Goal: Task Accomplishment & Management: Complete application form

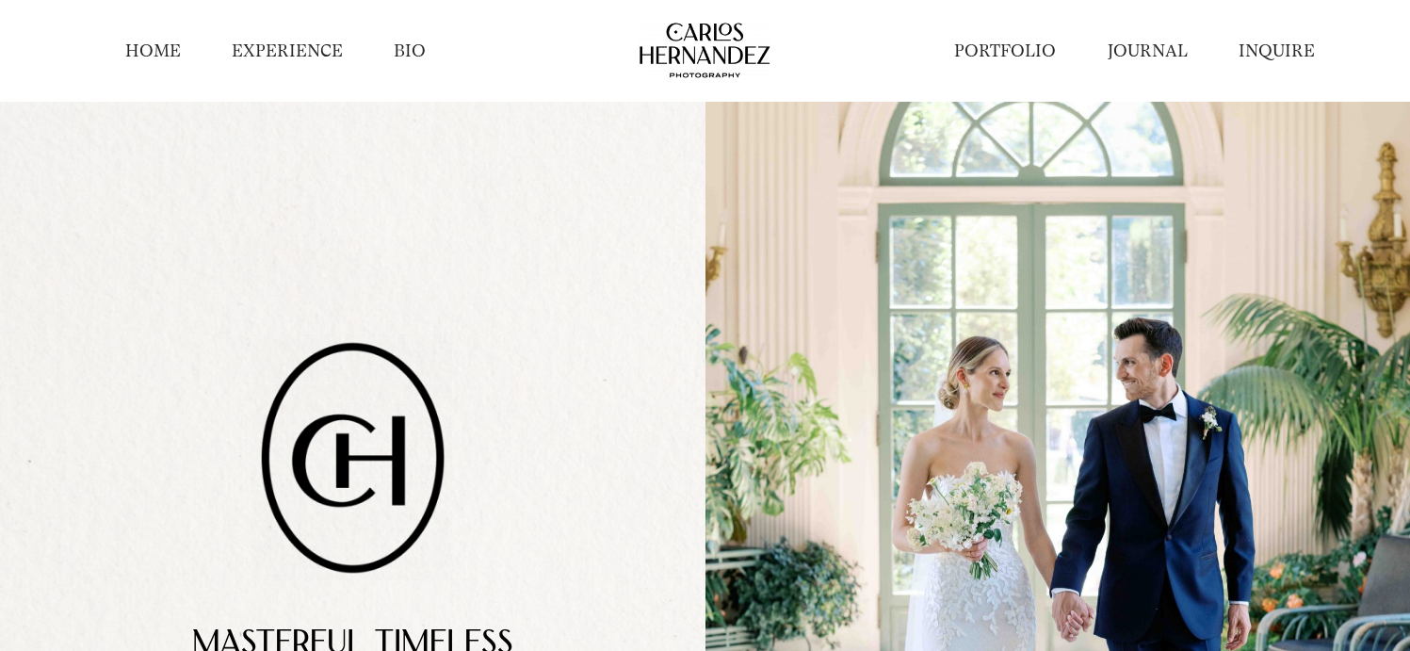
click at [1286, 54] on link "INQUIRE" at bounding box center [1276, 52] width 76 height 24
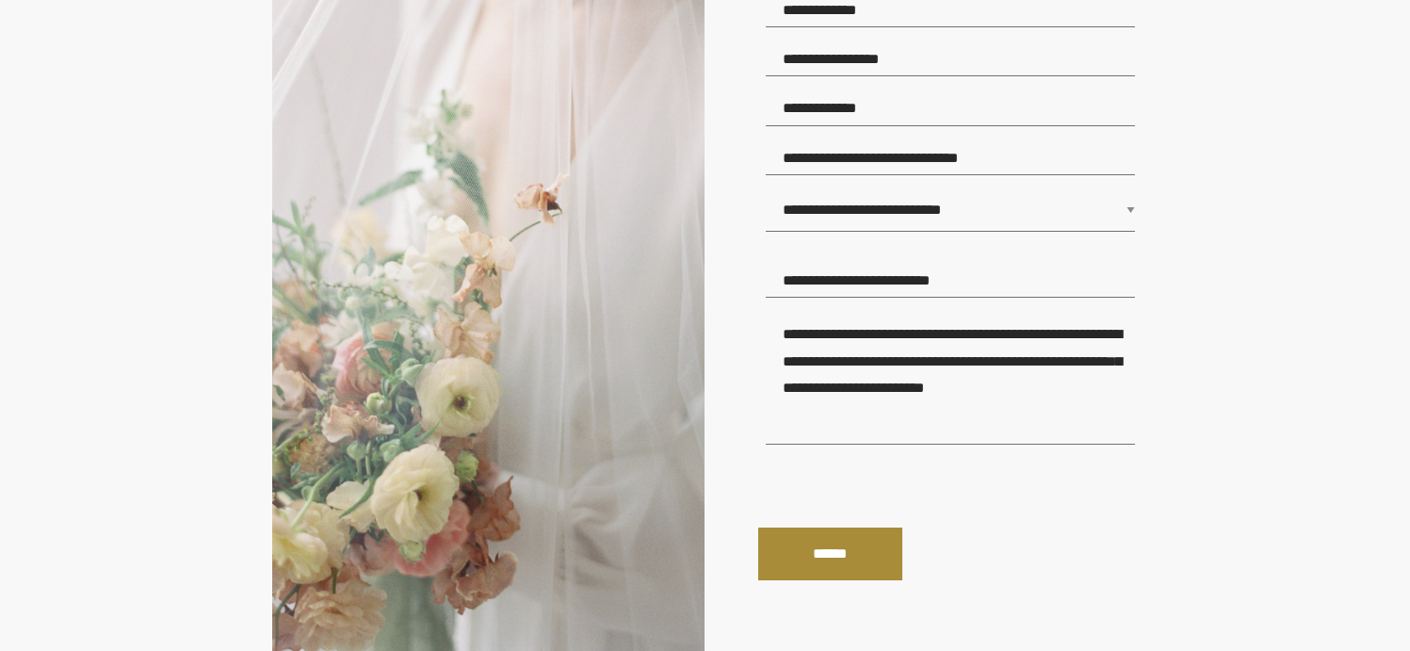
scroll to position [357, 0]
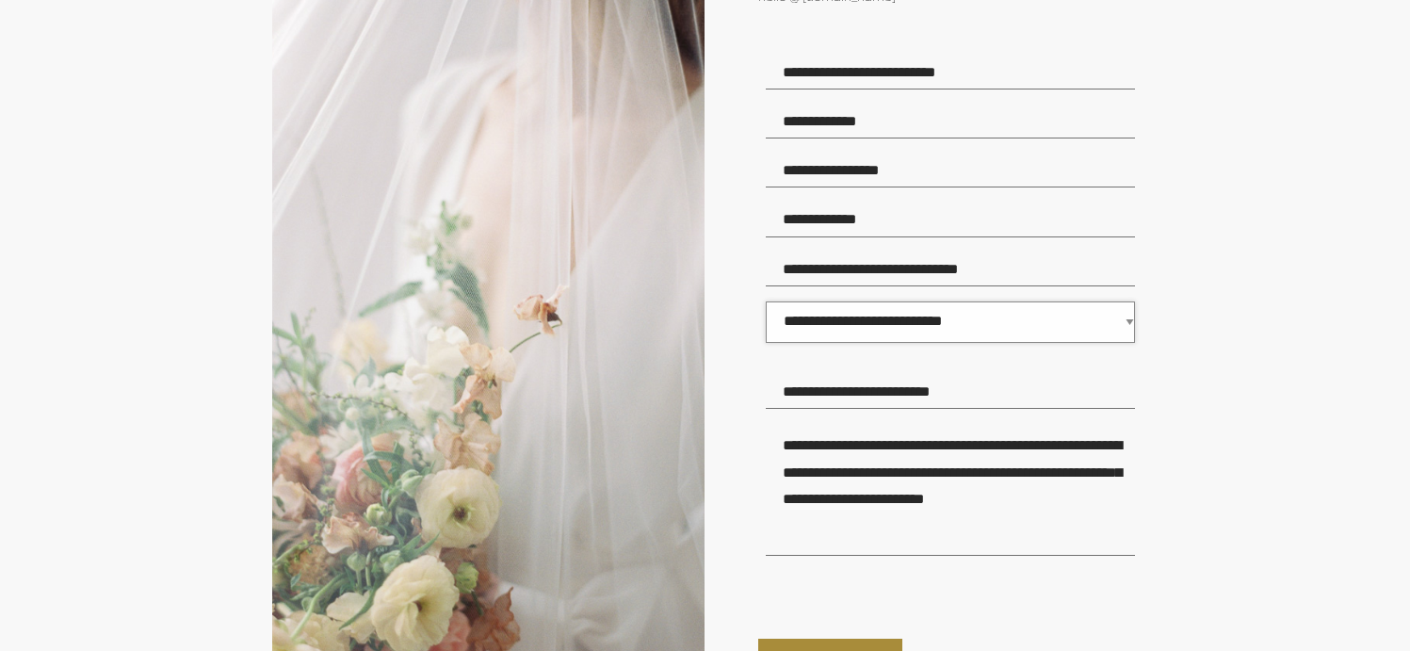
click at [877, 324] on select "**********" at bounding box center [950, 321] width 369 height 41
